Goal: Find specific page/section: Find specific page/section

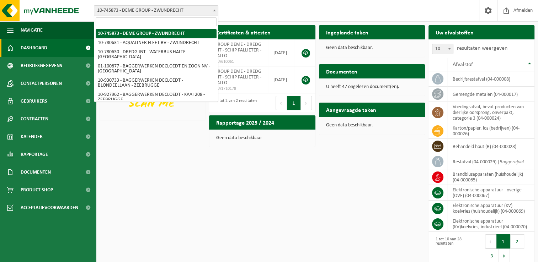
click at [132, 10] on span "10-745873 - DEME GROUP - ZWIJNDRECHT" at bounding box center [156, 11] width 124 height 10
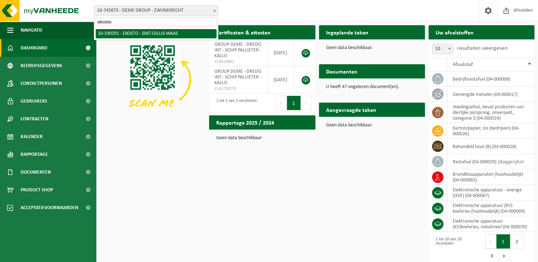
type input "ekosto"
select select "3021"
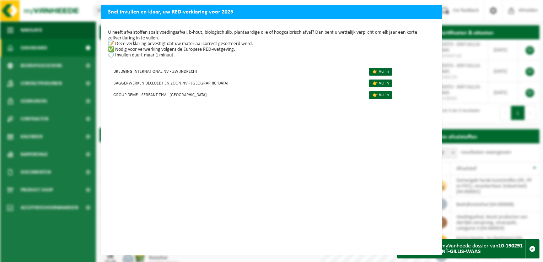
scroll to position [7, 0]
click at [456, 16] on div "Snel invullen en klaar, uw RED-verklaring voor 2025 U heeft afvalstoffen zoals …" at bounding box center [271, 131] width 543 height 262
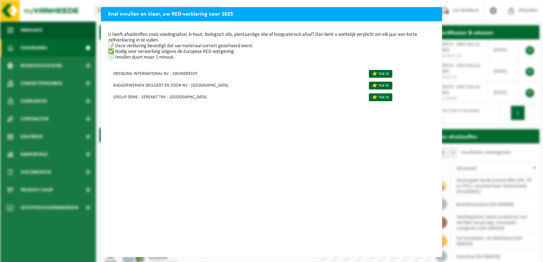
click at [443, 43] on div "Snel invullen en klaar, uw RED-verklaring voor 2025 U heeft afvalstoffen zoals …" at bounding box center [271, 131] width 543 height 262
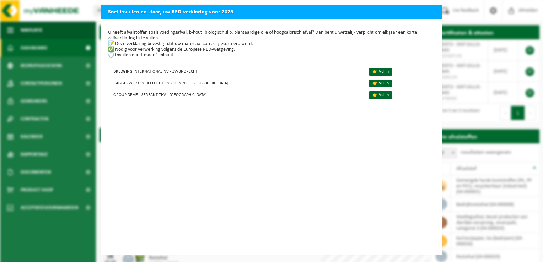
scroll to position [7, 0]
